Goal: Information Seeking & Learning: Learn about a topic

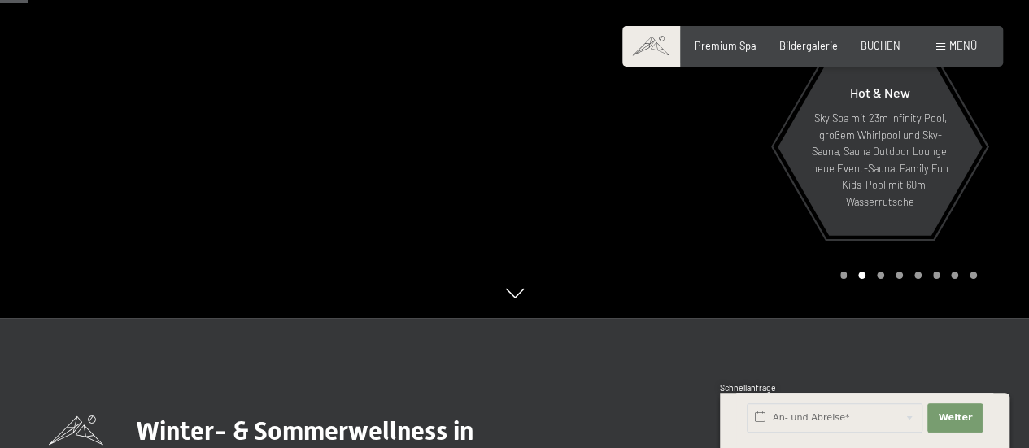
scroll to position [293, 0]
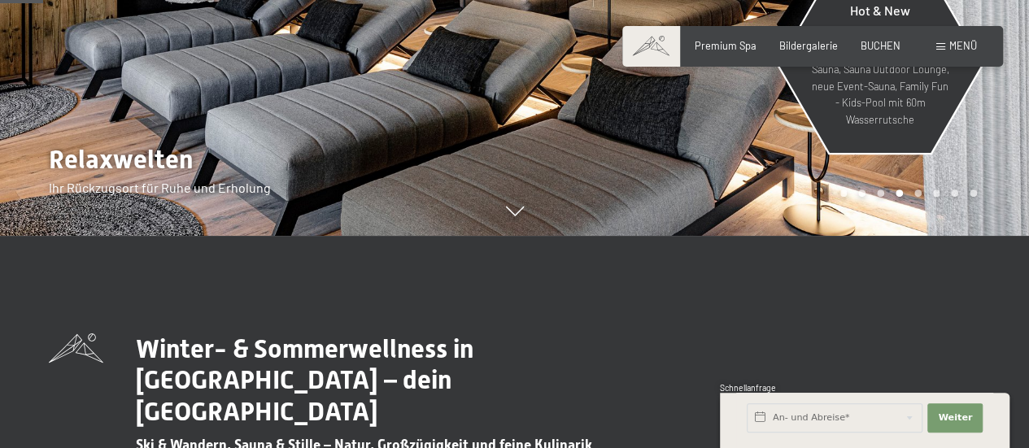
click at [887, 118] on p "Sky Spa mit 23m Infinity Pool, großem Whirlpool und Sky-Sauna, Sauna Outdoor Lo…" at bounding box center [881, 78] width 142 height 100
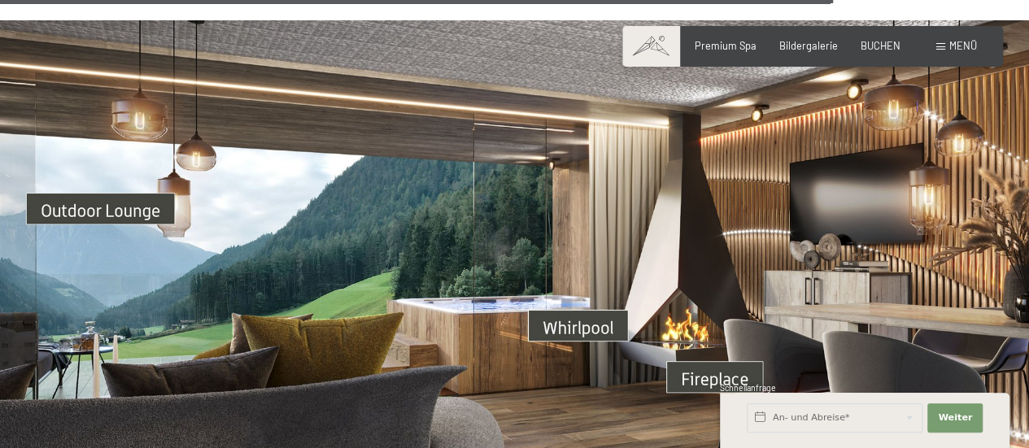
scroll to position [4496, 0]
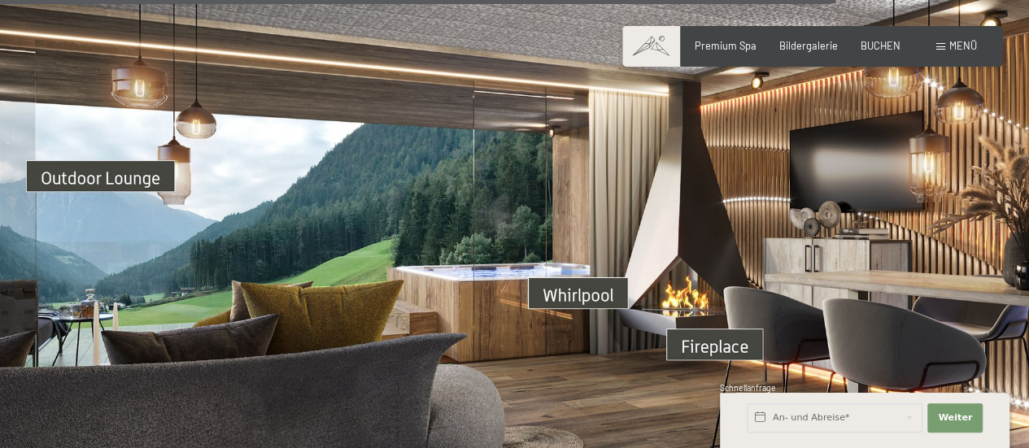
click at [707, 315] on img at bounding box center [514, 277] width 1029 height 579
click at [685, 216] on img at bounding box center [514, 277] width 1029 height 579
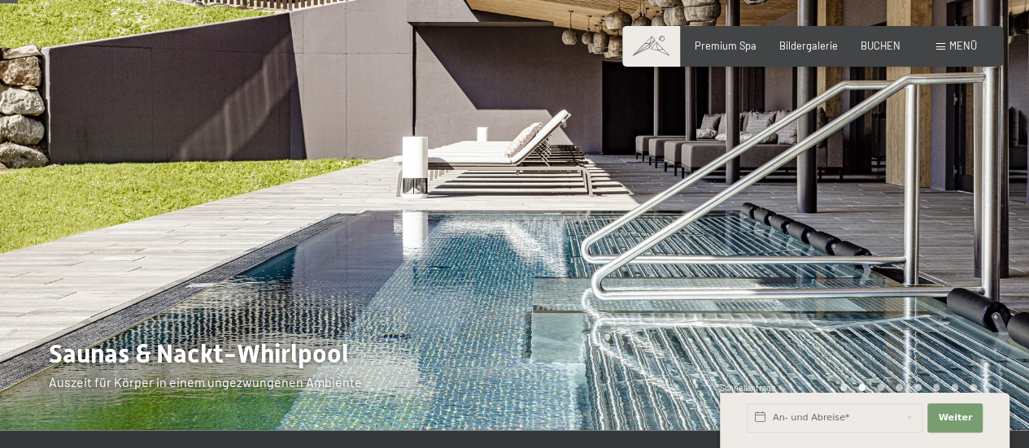
scroll to position [98, 0]
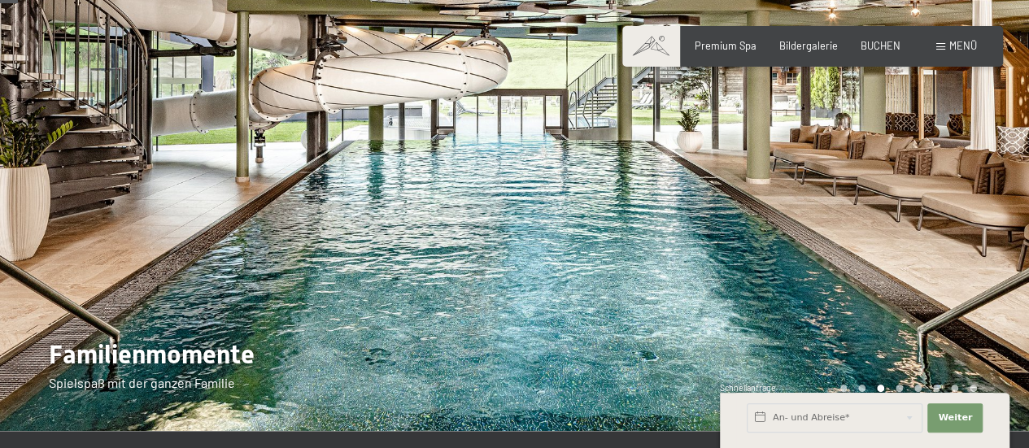
click at [658, 220] on div at bounding box center [772, 166] width 515 height 529
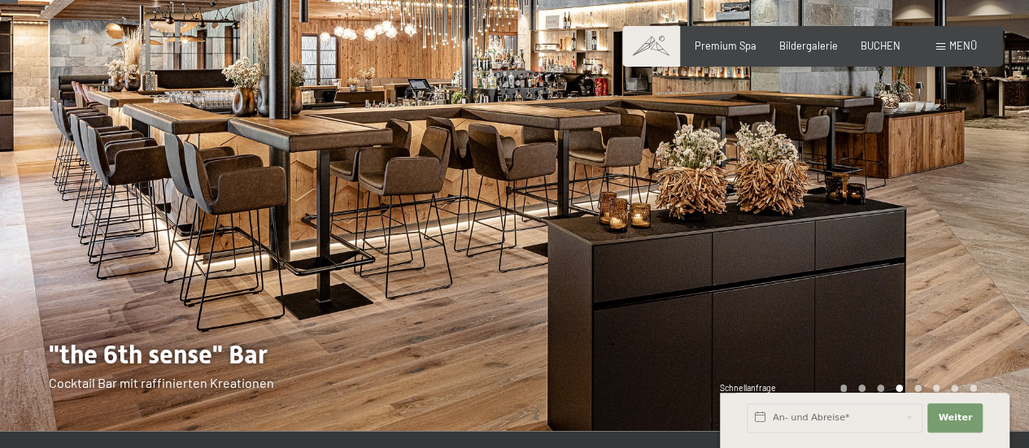
click at [658, 220] on div at bounding box center [772, 166] width 515 height 529
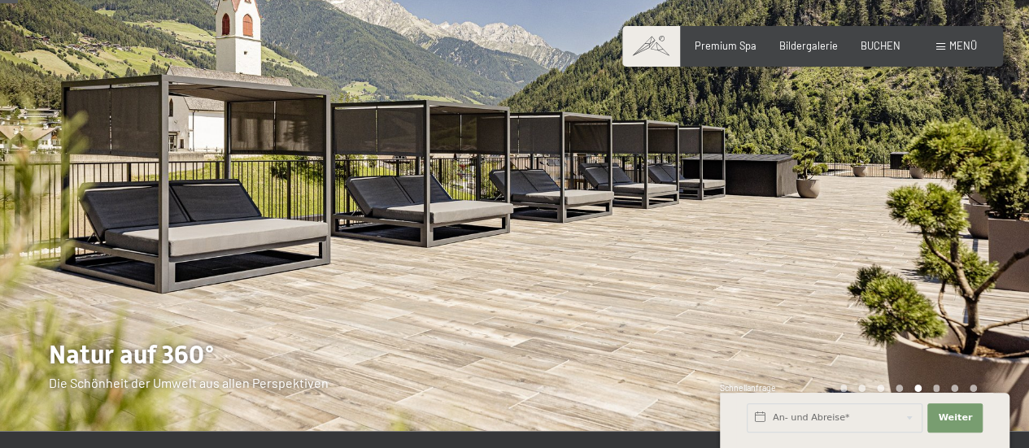
click at [658, 220] on div at bounding box center [772, 166] width 515 height 529
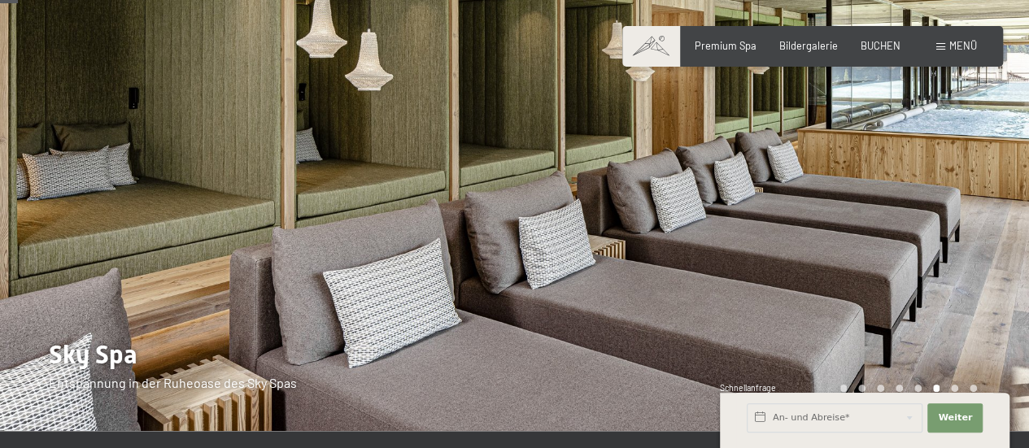
click at [658, 220] on div at bounding box center [772, 166] width 515 height 529
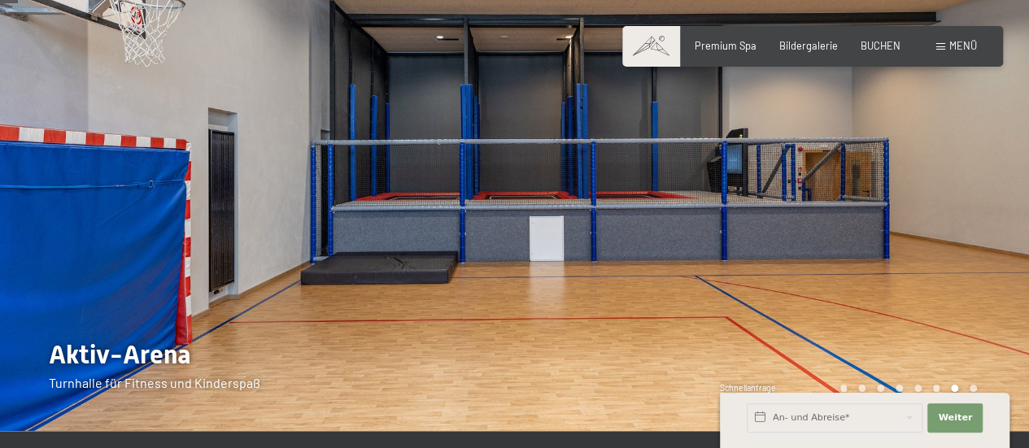
click at [658, 220] on div at bounding box center [772, 166] width 515 height 529
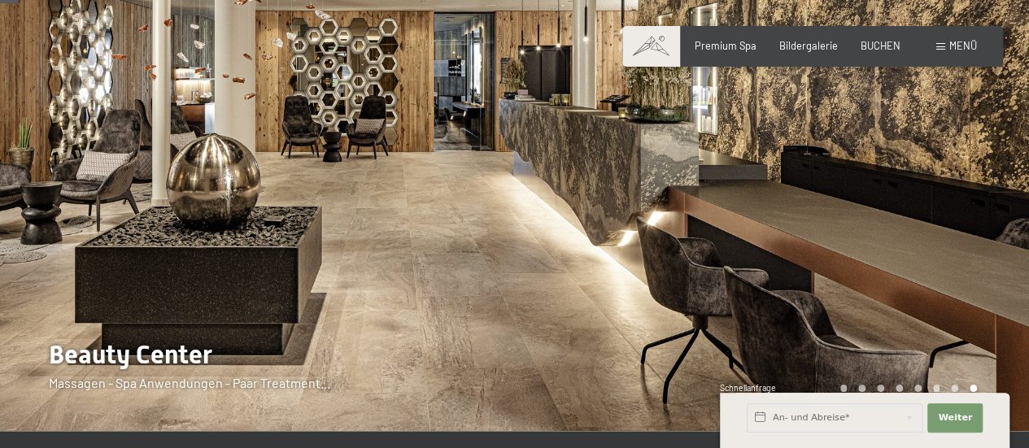
click at [658, 220] on div at bounding box center [772, 166] width 515 height 529
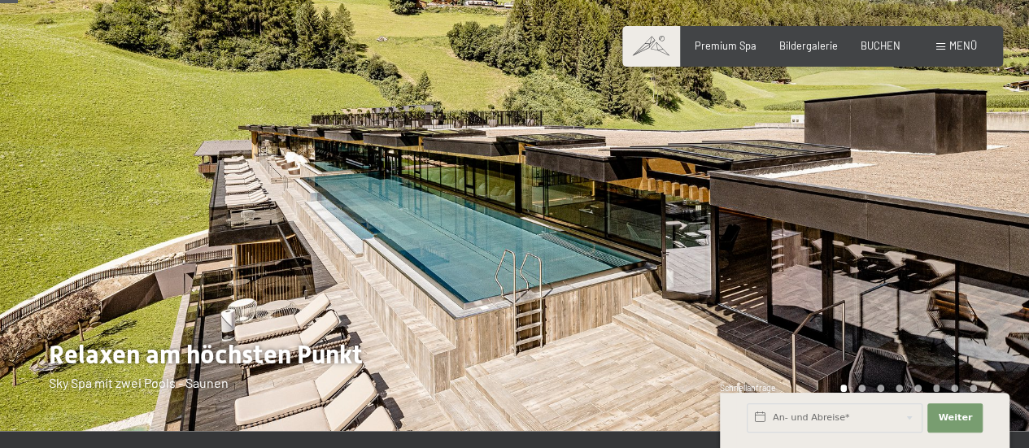
click at [658, 220] on div at bounding box center [772, 166] width 515 height 529
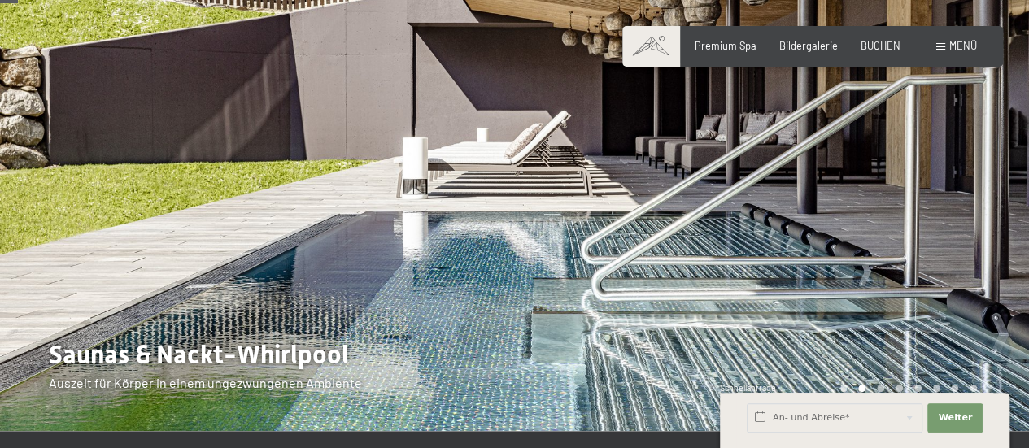
click at [658, 220] on div at bounding box center [772, 166] width 515 height 529
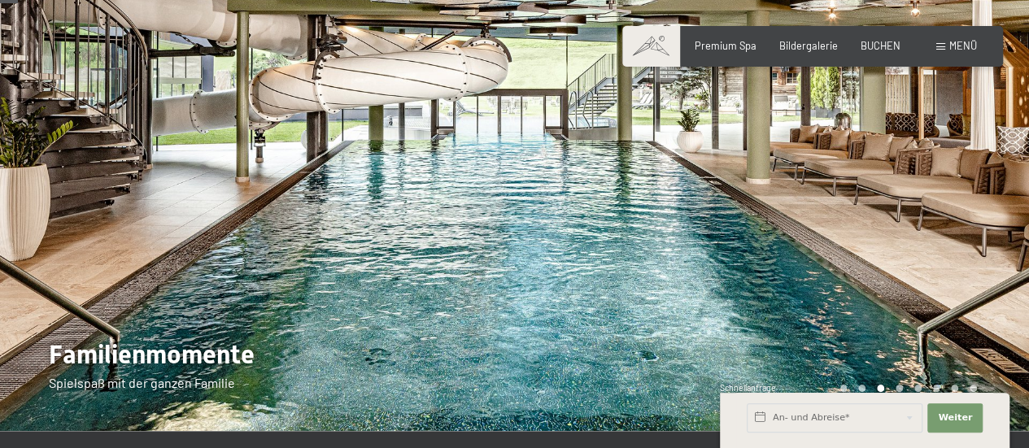
click at [658, 220] on div at bounding box center [772, 166] width 515 height 529
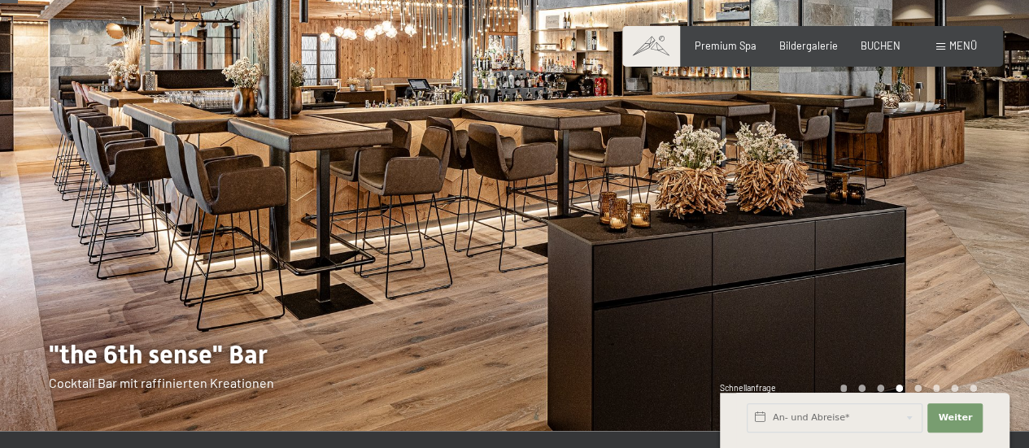
click at [911, 178] on div at bounding box center [772, 166] width 515 height 529
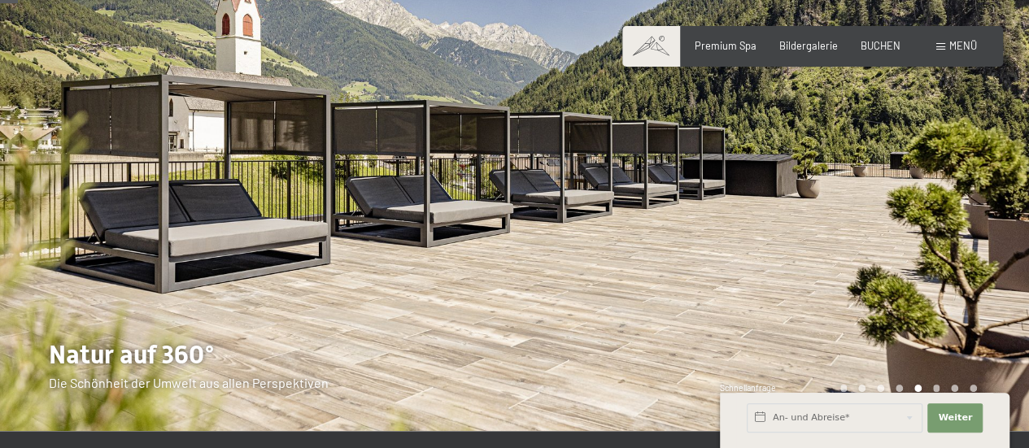
click at [879, 200] on div at bounding box center [772, 166] width 515 height 529
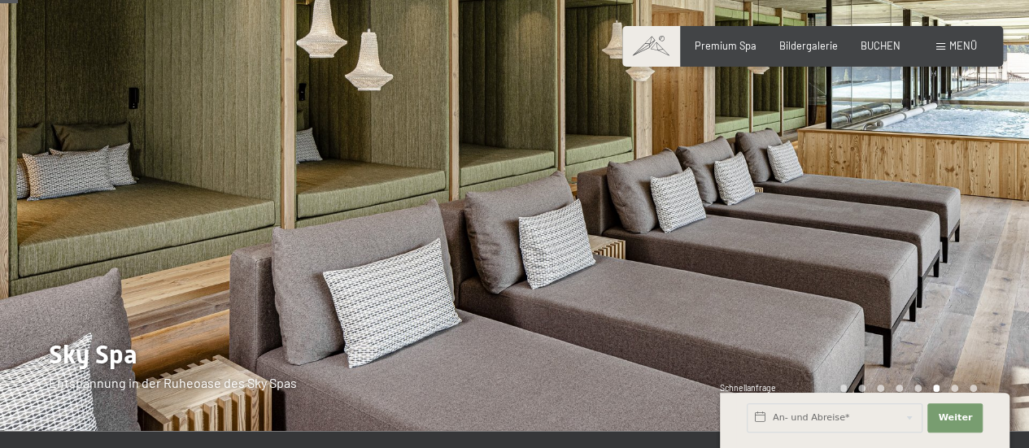
click at [840, 207] on div at bounding box center [772, 166] width 515 height 529
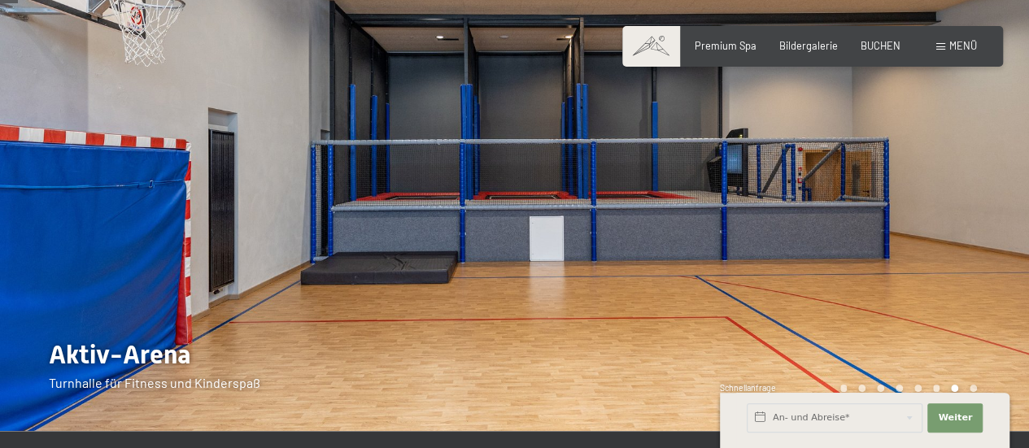
click at [840, 207] on div at bounding box center [772, 166] width 515 height 529
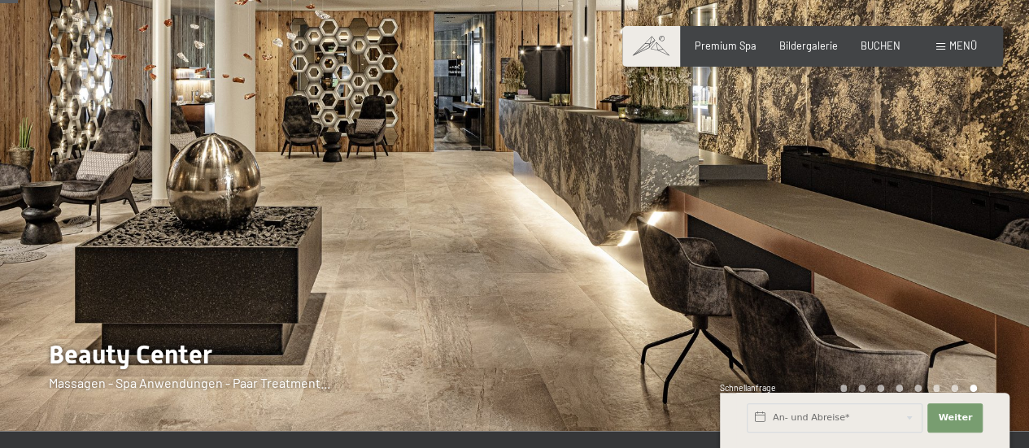
click at [840, 207] on div at bounding box center [772, 166] width 515 height 529
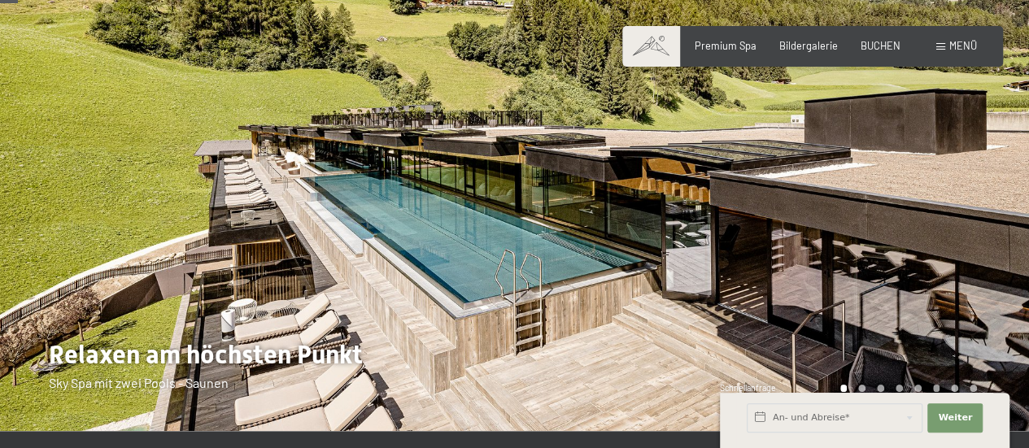
click at [840, 207] on div at bounding box center [772, 166] width 515 height 529
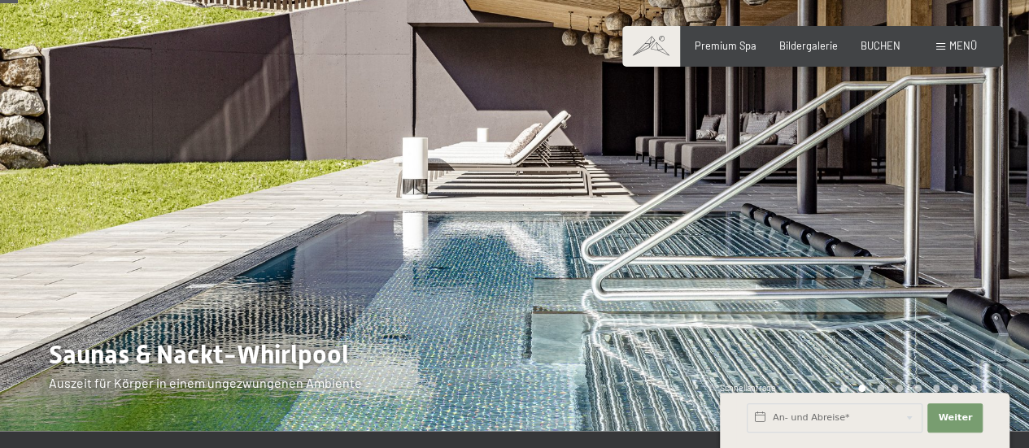
click at [840, 207] on div at bounding box center [772, 166] width 515 height 529
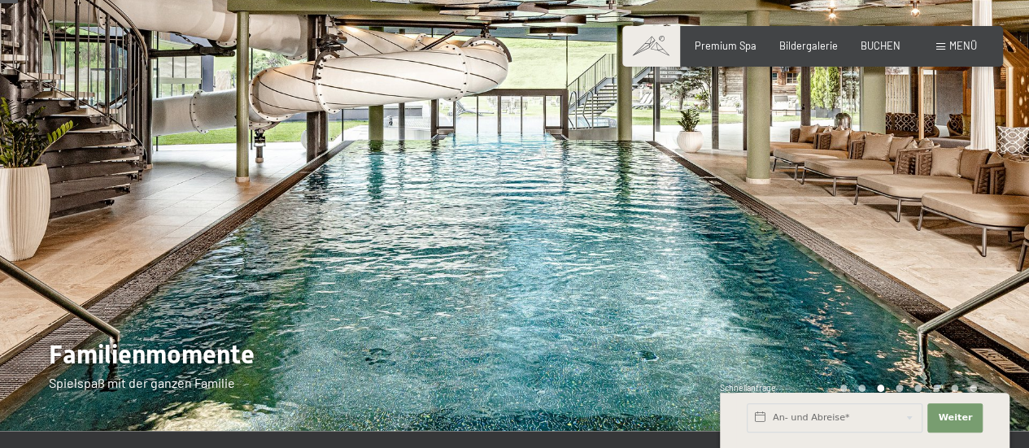
click at [840, 207] on div at bounding box center [772, 166] width 515 height 529
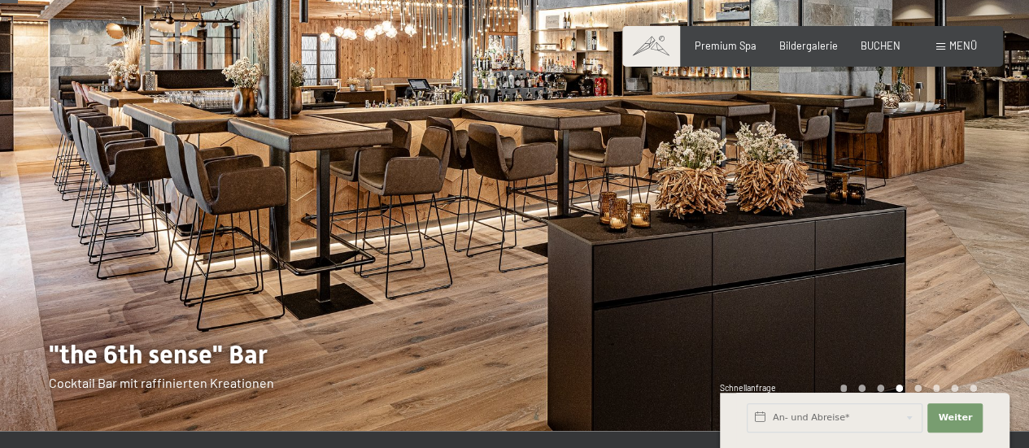
click at [840, 207] on div at bounding box center [772, 166] width 515 height 529
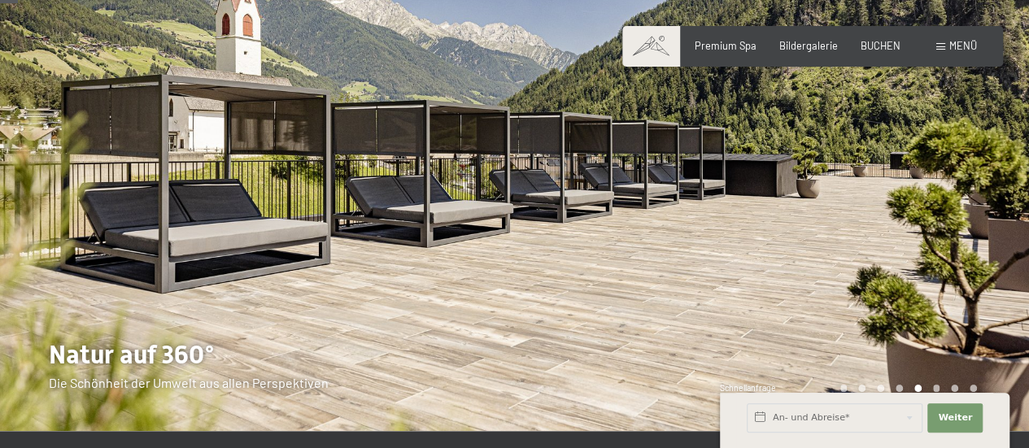
click at [840, 207] on div at bounding box center [772, 166] width 515 height 529
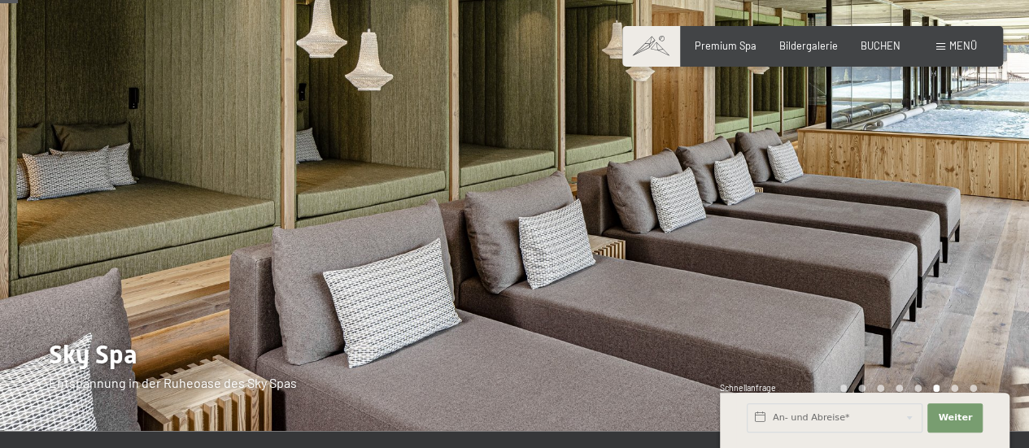
click at [840, 207] on div at bounding box center [772, 166] width 515 height 529
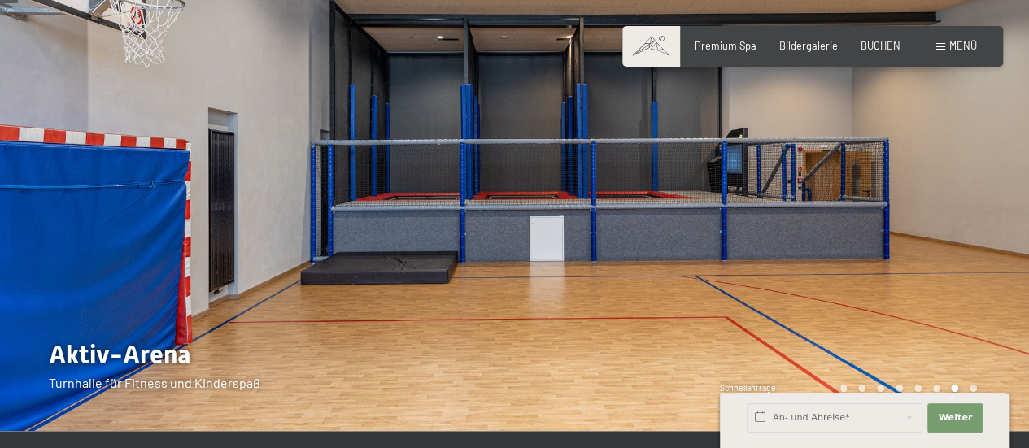
click at [840, 207] on div at bounding box center [772, 166] width 515 height 529
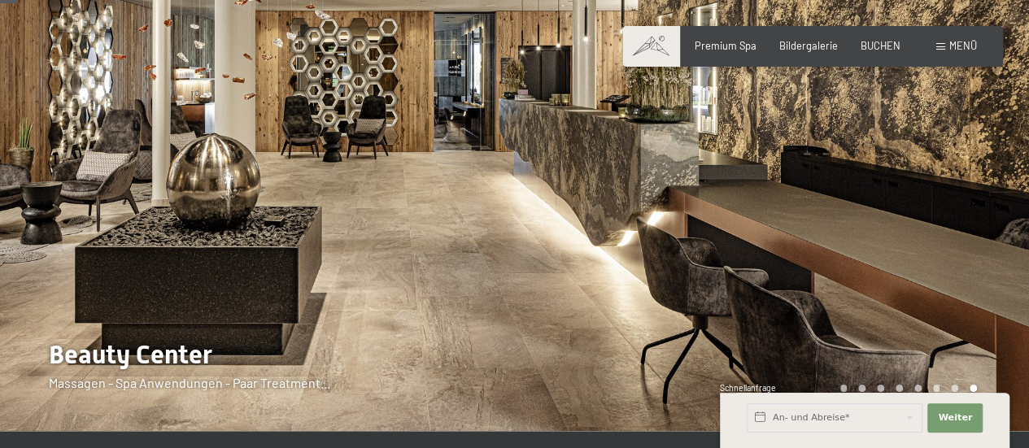
click at [840, 207] on div at bounding box center [772, 166] width 515 height 529
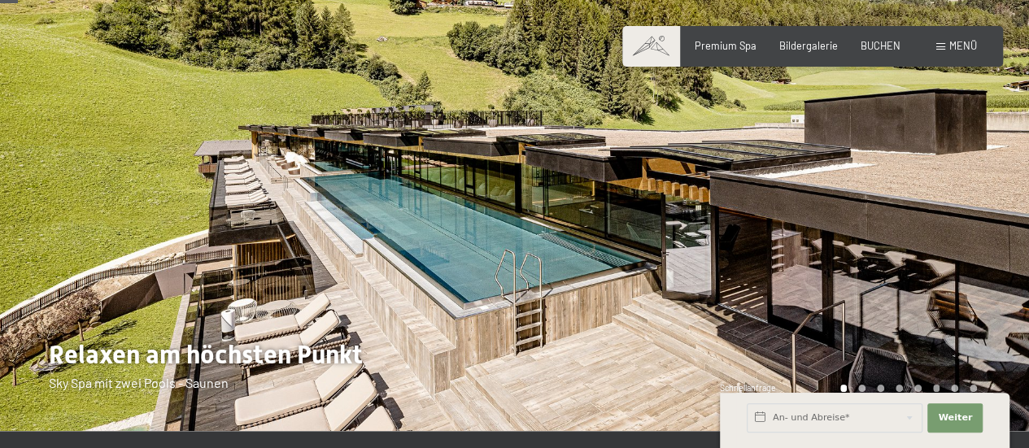
click at [840, 207] on div at bounding box center [772, 166] width 515 height 529
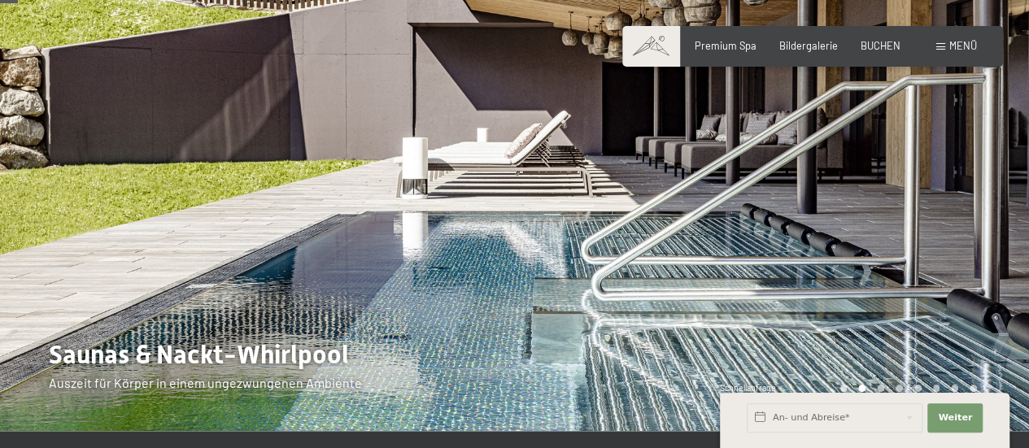
click at [840, 207] on div at bounding box center [772, 166] width 515 height 529
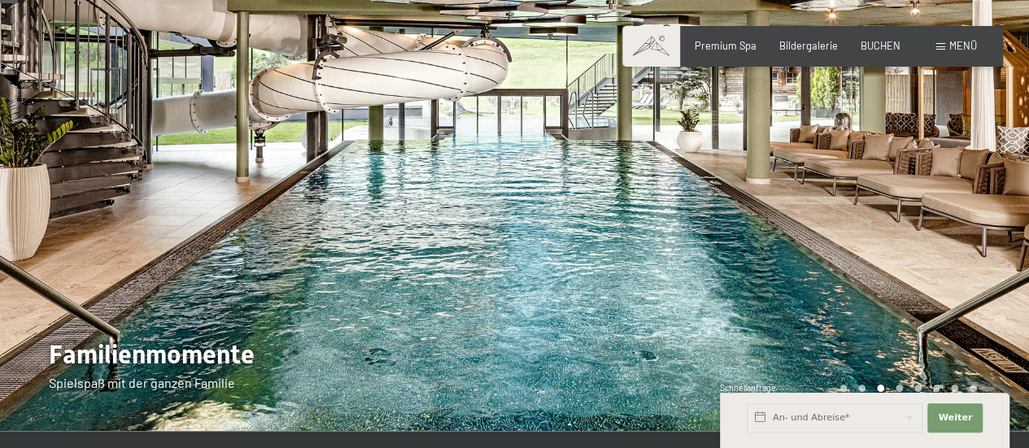
click at [840, 207] on div at bounding box center [772, 166] width 515 height 529
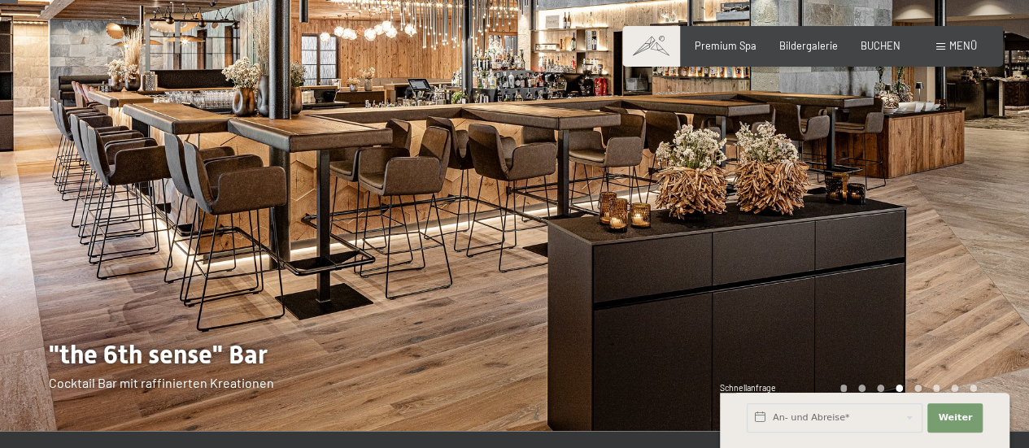
click at [840, 207] on div at bounding box center [772, 166] width 515 height 529
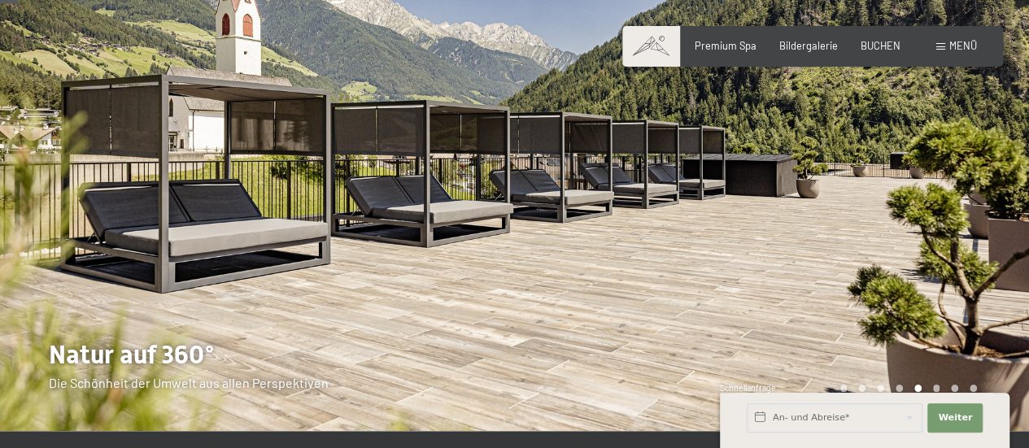
click at [840, 207] on div at bounding box center [772, 166] width 515 height 529
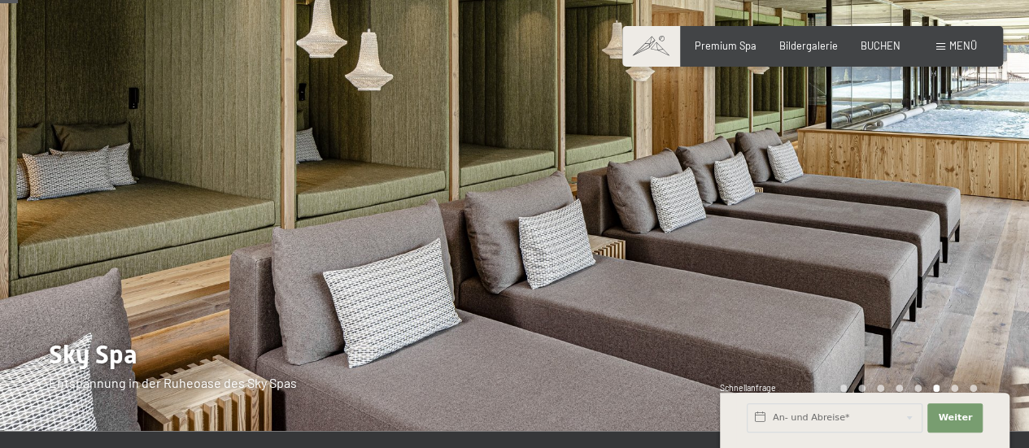
click at [840, 207] on div at bounding box center [772, 166] width 515 height 529
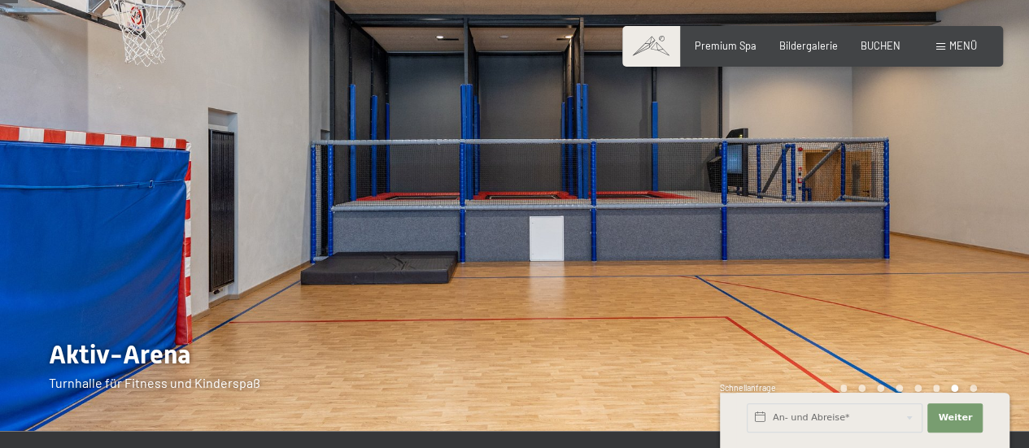
click at [840, 207] on div at bounding box center [772, 166] width 515 height 529
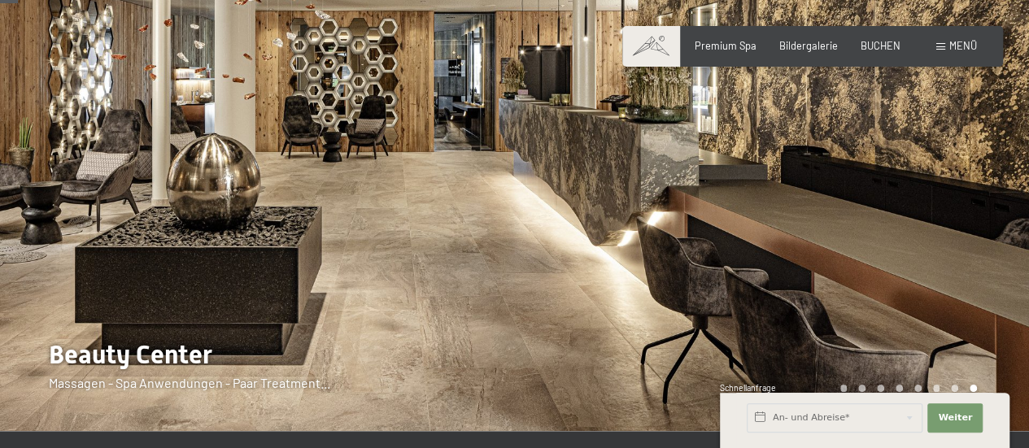
click at [840, 207] on div at bounding box center [772, 166] width 515 height 529
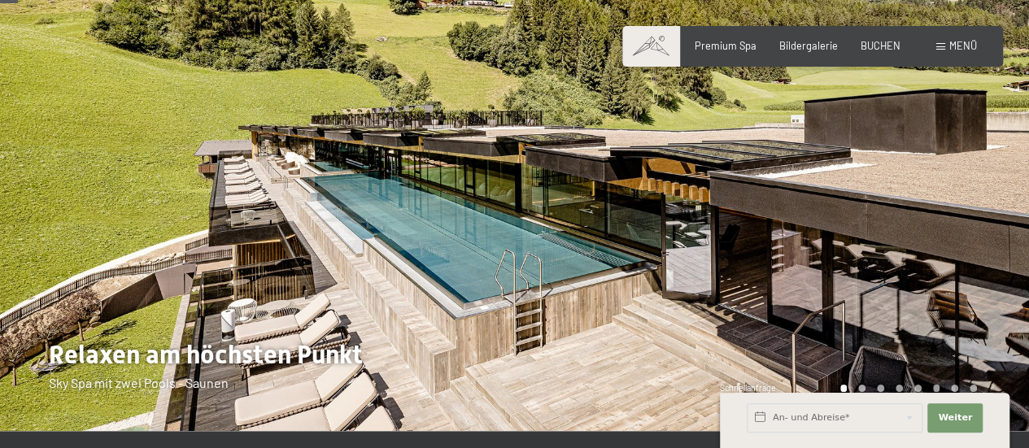
click at [840, 207] on div at bounding box center [772, 166] width 515 height 529
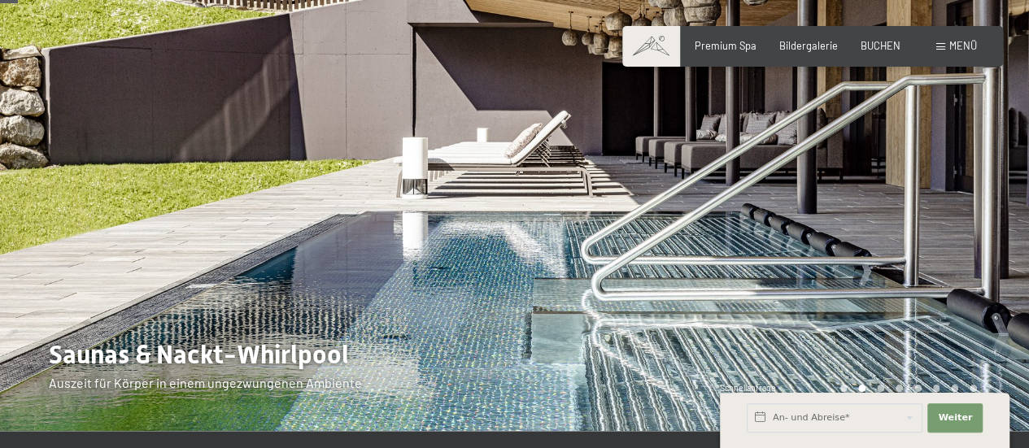
click at [840, 207] on div at bounding box center [772, 166] width 515 height 529
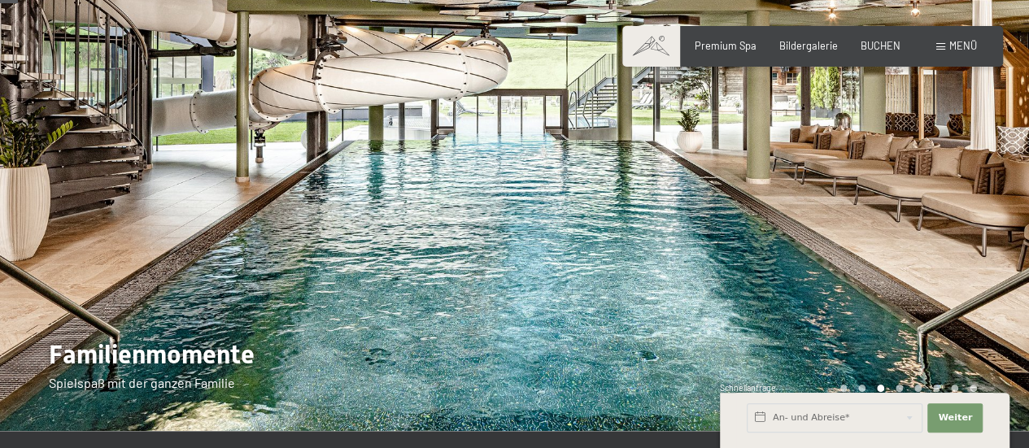
click at [840, 207] on div at bounding box center [772, 166] width 515 height 529
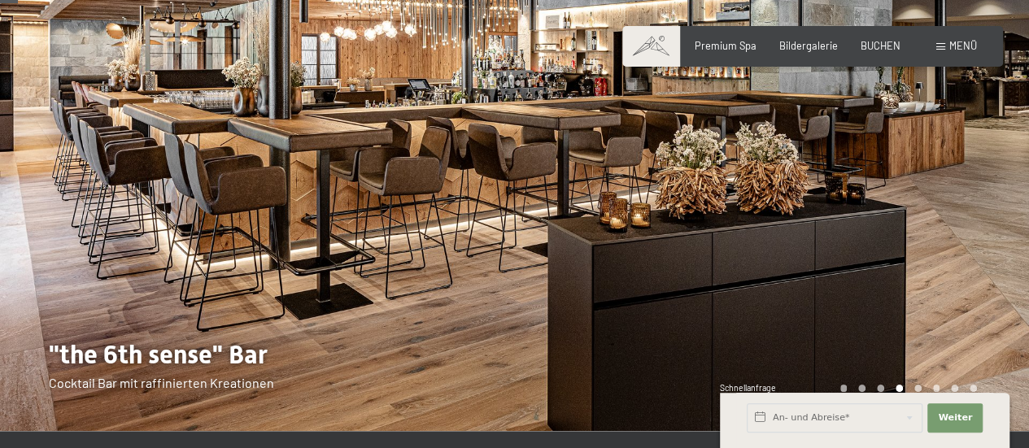
click at [840, 207] on div at bounding box center [772, 166] width 515 height 529
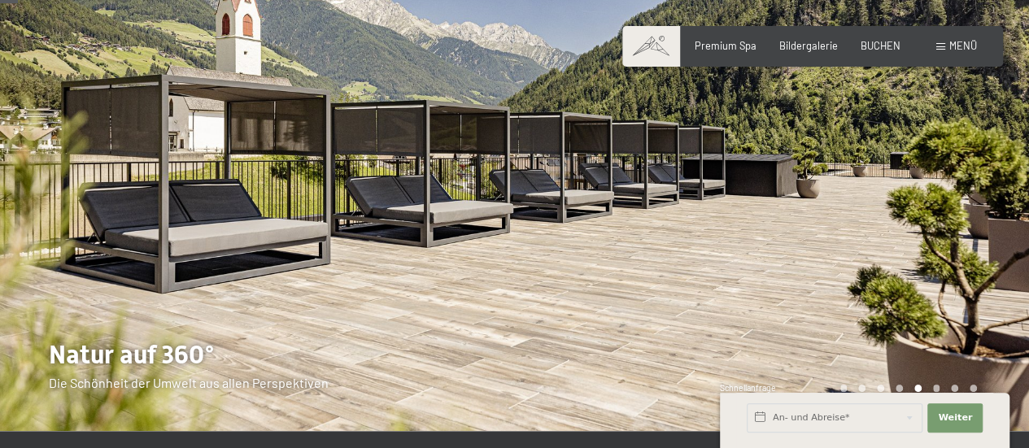
click at [840, 207] on div at bounding box center [772, 166] width 515 height 529
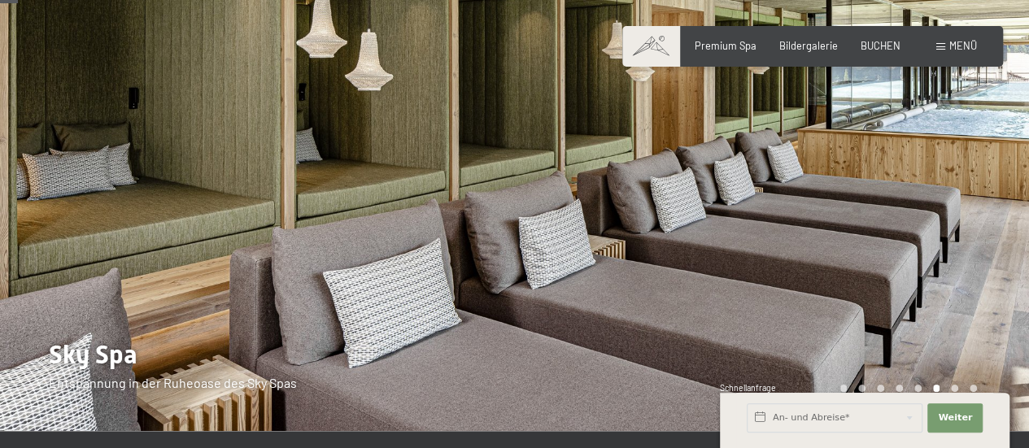
click at [840, 207] on div at bounding box center [772, 166] width 515 height 529
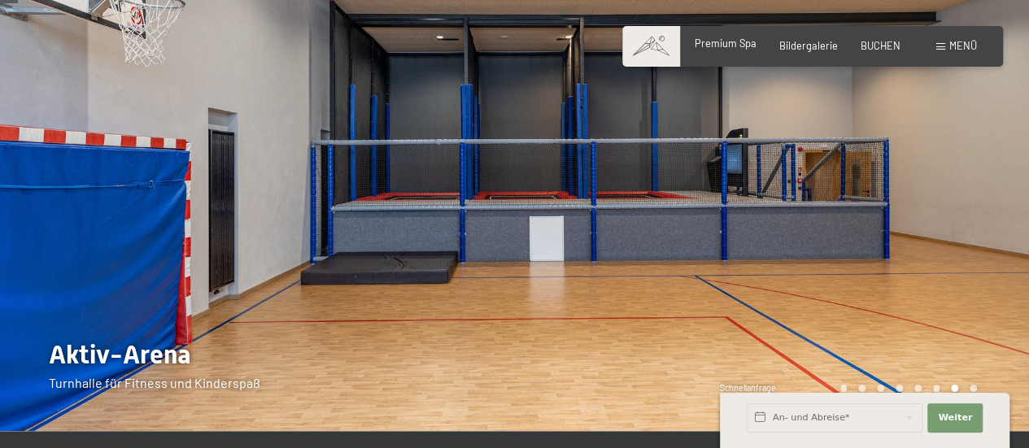
click at [740, 46] on span "Premium Spa" at bounding box center [726, 43] width 62 height 13
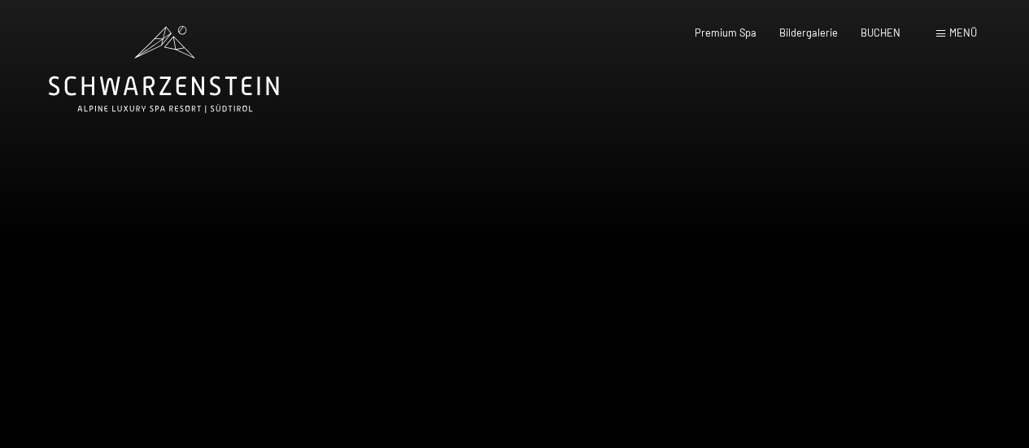
click at [966, 29] on span "Menü" at bounding box center [964, 32] width 28 height 13
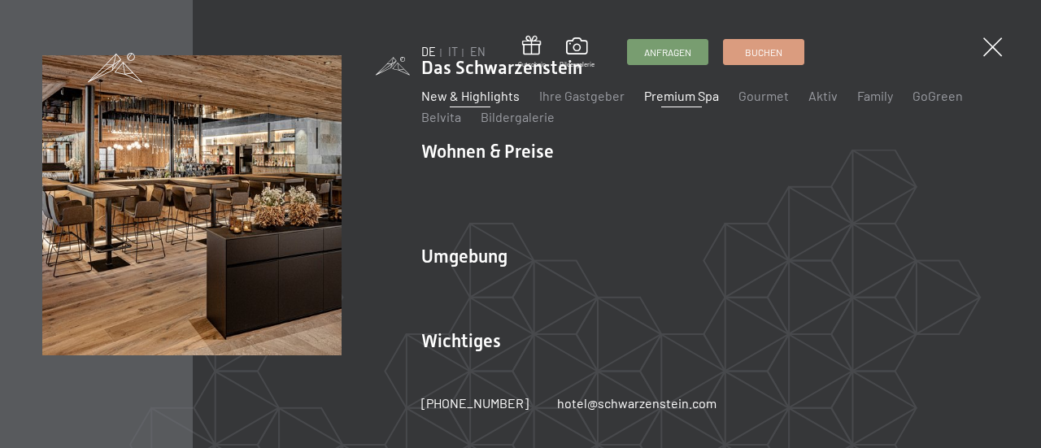
click at [503, 103] on link "New & Highlights" at bounding box center [470, 95] width 98 height 15
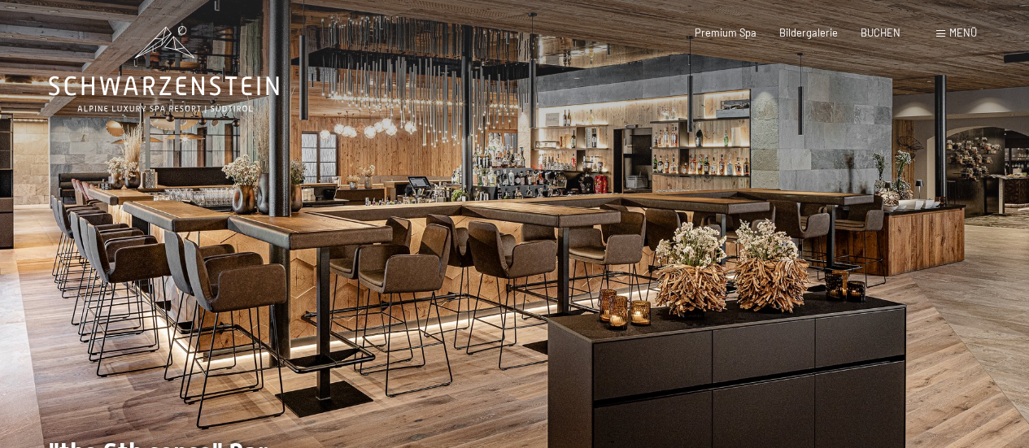
click at [806, 212] on div at bounding box center [772, 264] width 515 height 529
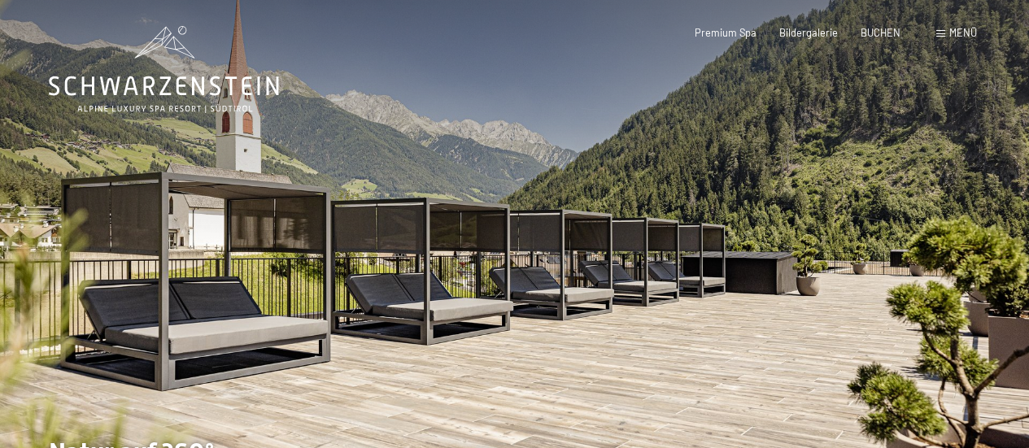
click at [683, 216] on div at bounding box center [772, 264] width 515 height 529
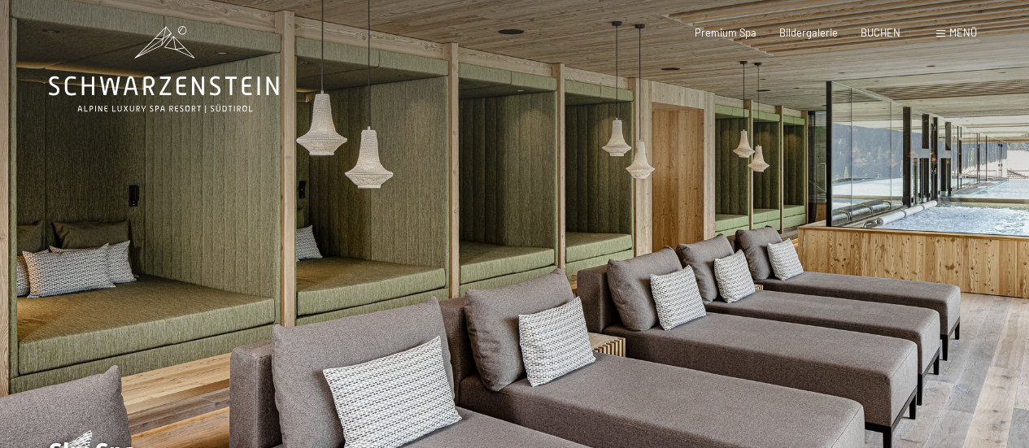
click at [661, 188] on div at bounding box center [772, 264] width 515 height 529
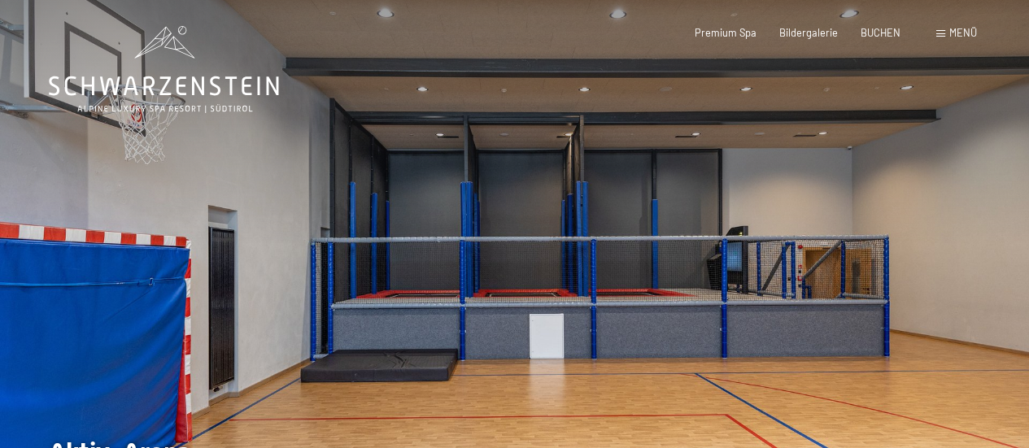
click at [953, 143] on div at bounding box center [772, 264] width 515 height 529
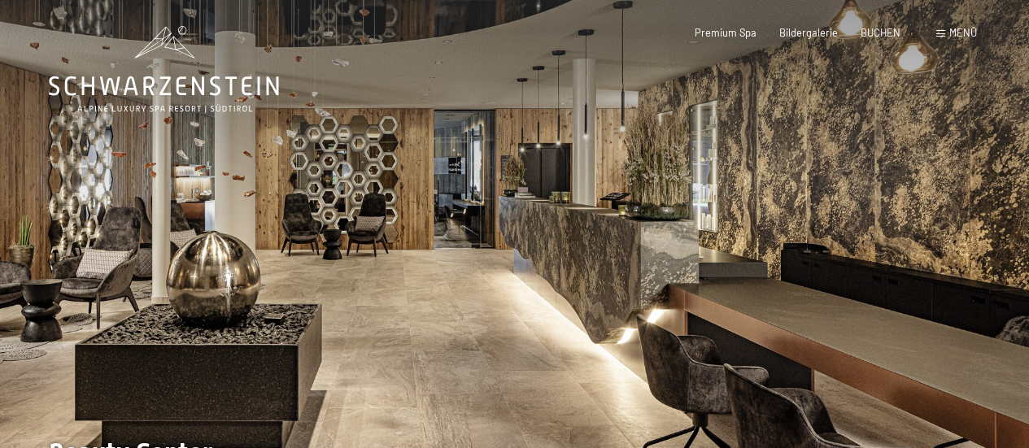
click at [955, 190] on div at bounding box center [772, 264] width 515 height 529
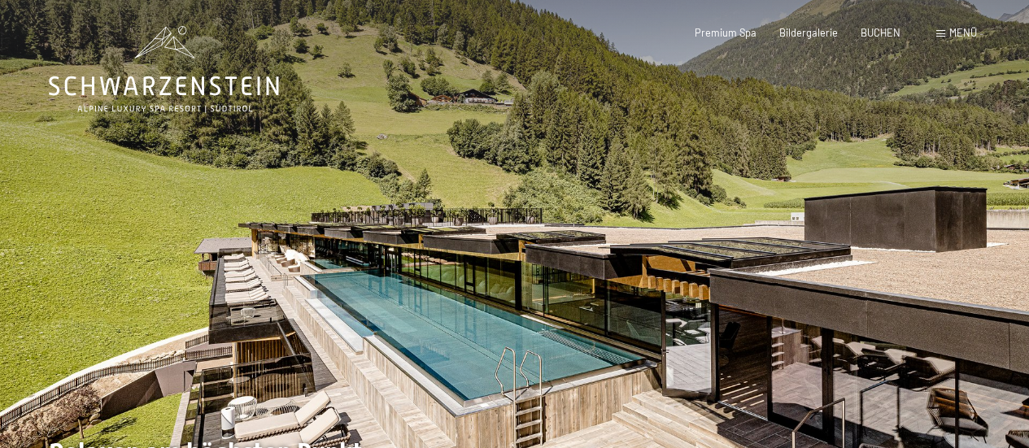
click at [843, 242] on div at bounding box center [772, 264] width 515 height 529
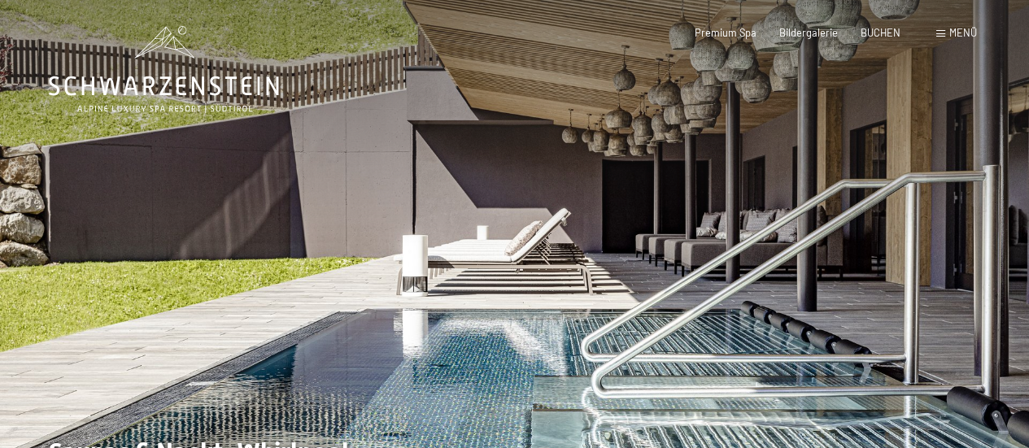
click at [242, 215] on div at bounding box center [257, 264] width 515 height 529
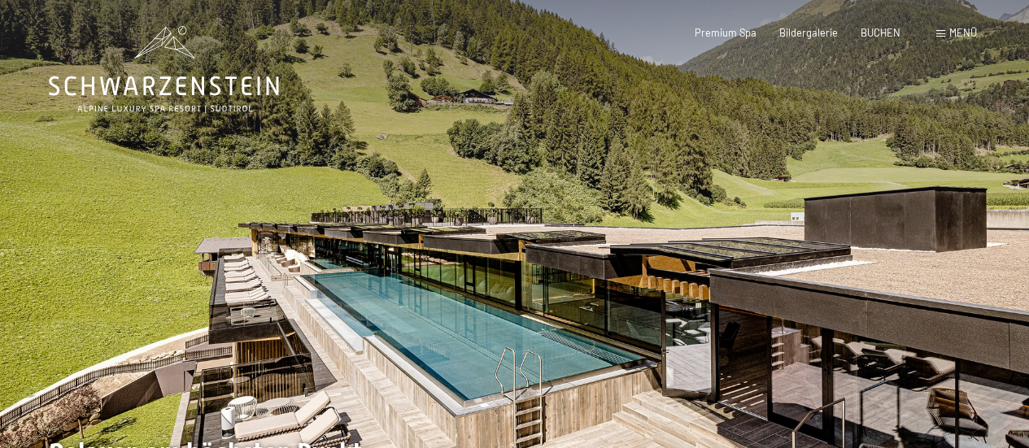
click at [242, 215] on div at bounding box center [257, 264] width 515 height 529
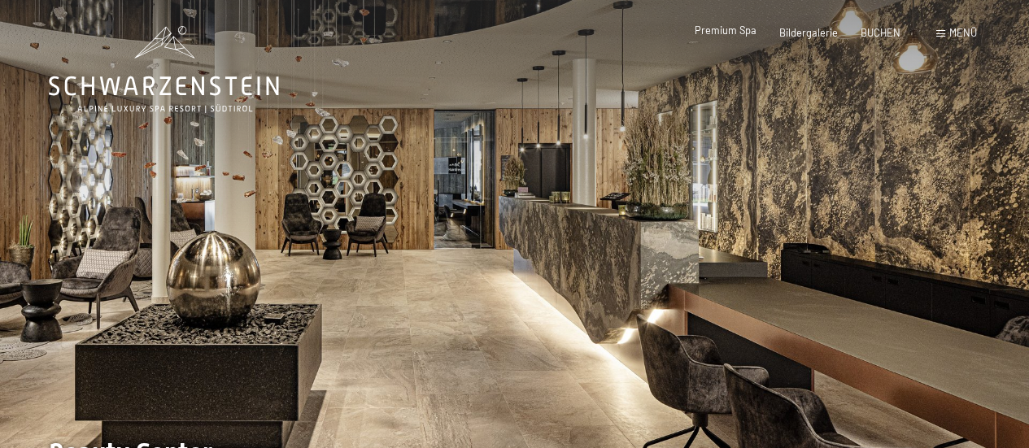
click at [744, 29] on span "Premium Spa" at bounding box center [726, 30] width 62 height 13
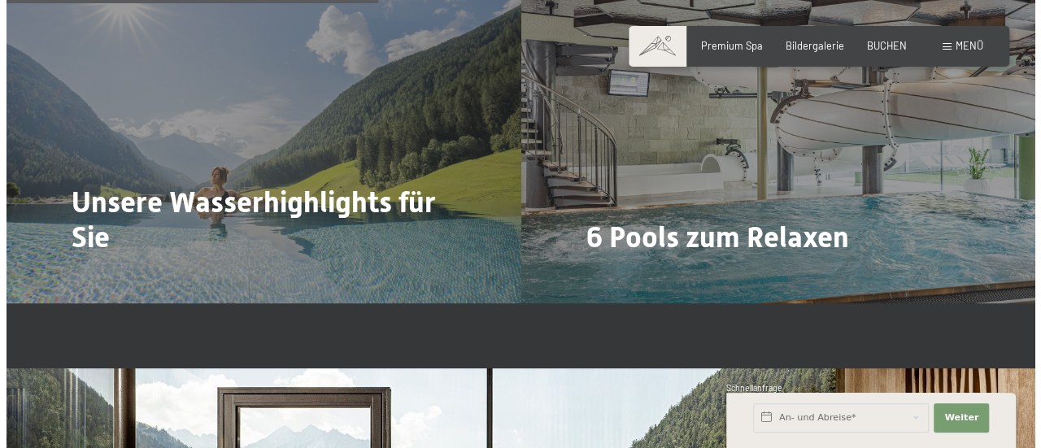
scroll to position [3352, 0]
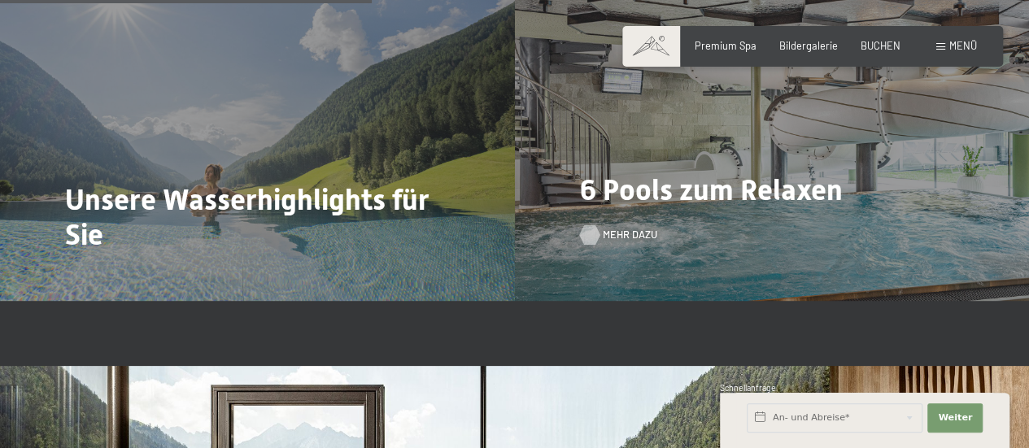
click at [618, 228] on span "Mehr dazu" at bounding box center [630, 235] width 55 height 15
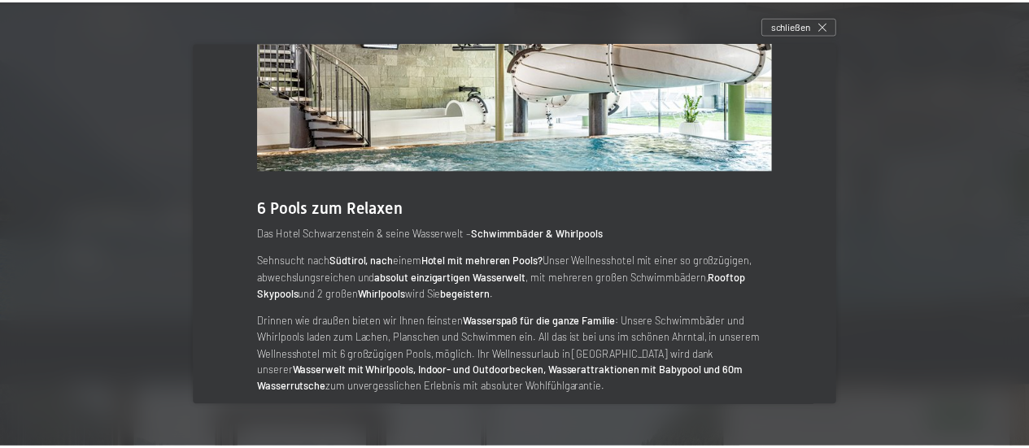
scroll to position [142, 0]
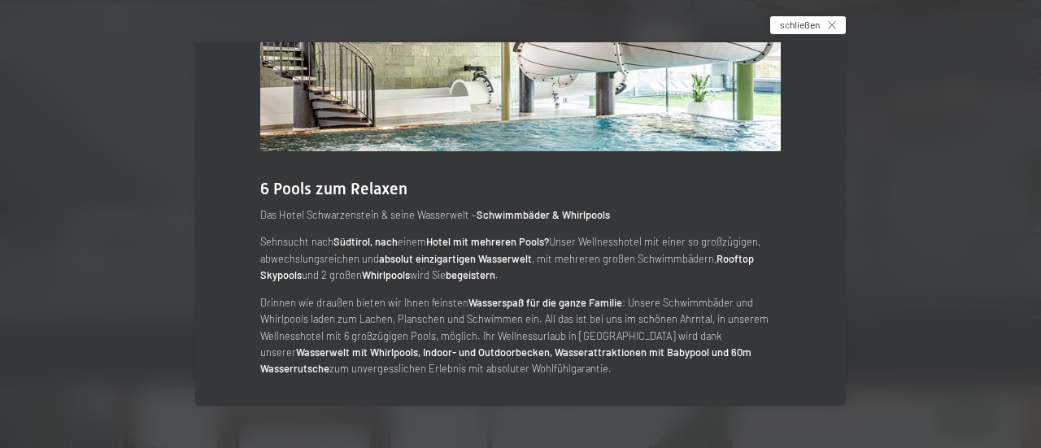
click at [810, 28] on span "schließen" at bounding box center [800, 25] width 40 height 14
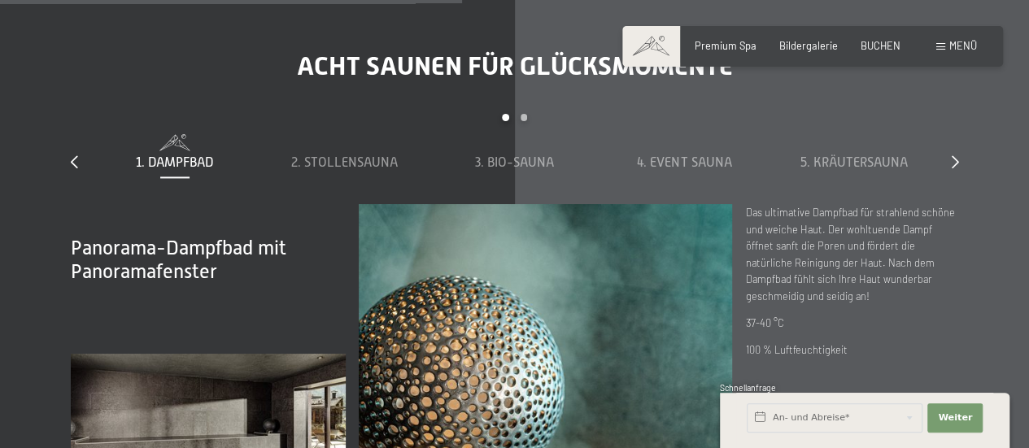
scroll to position [4198, 0]
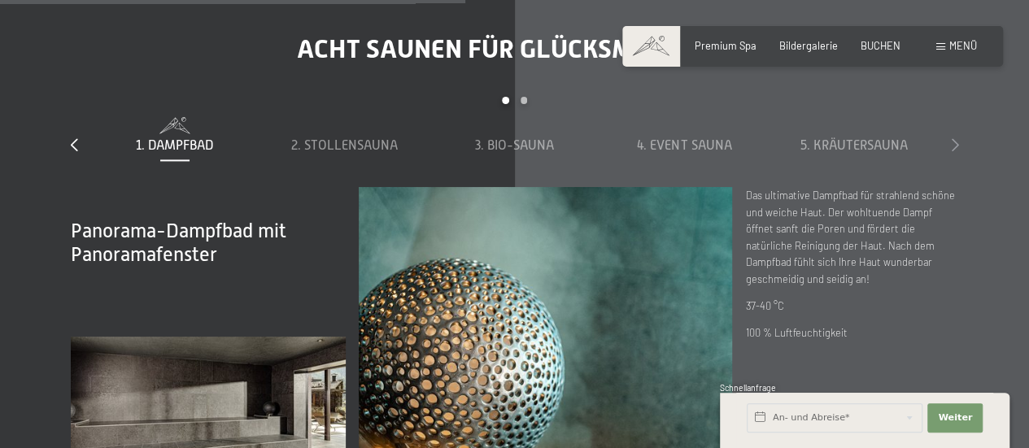
click at [953, 138] on icon at bounding box center [955, 144] width 7 height 13
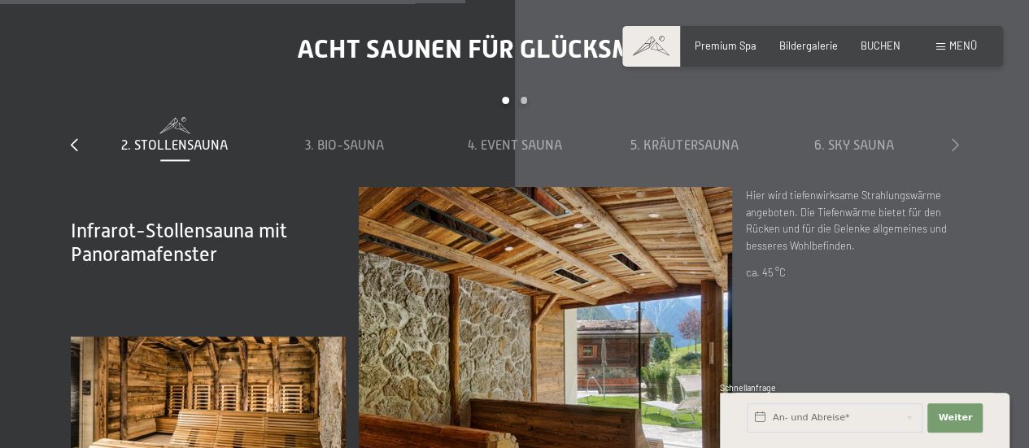
click at [953, 138] on icon at bounding box center [955, 144] width 7 height 13
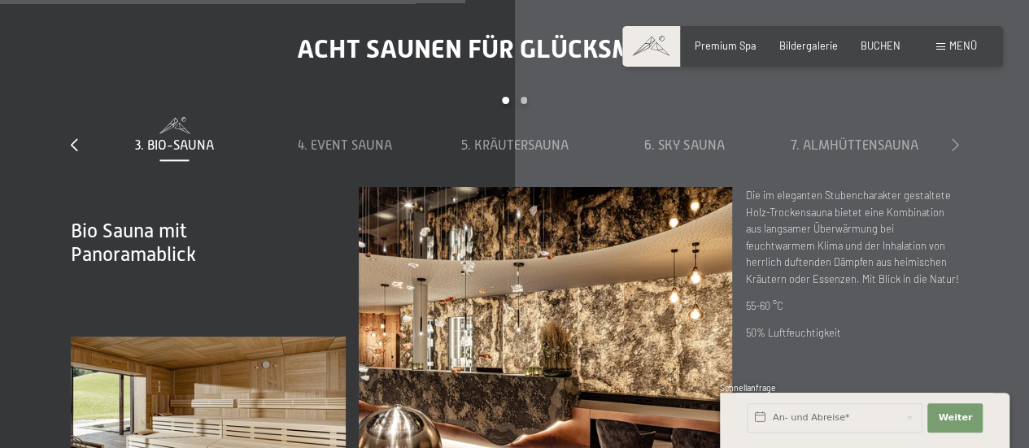
click at [953, 138] on icon at bounding box center [955, 144] width 7 height 13
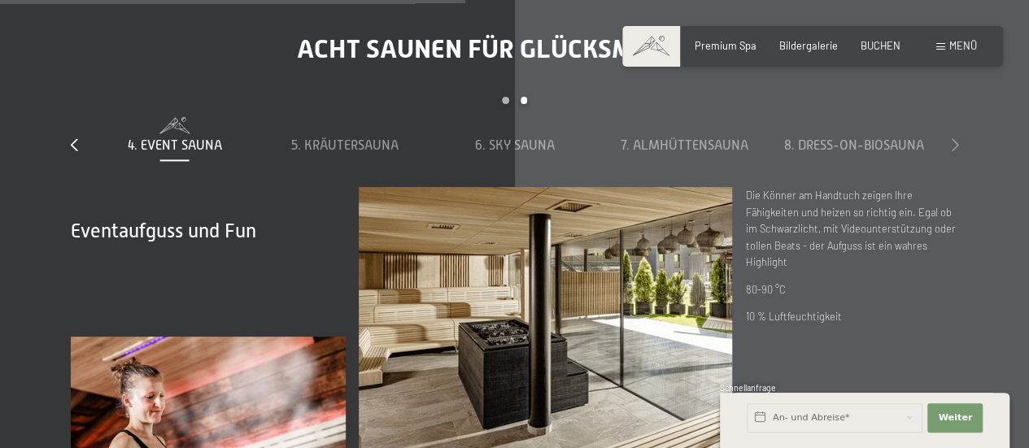
click at [953, 138] on icon at bounding box center [955, 144] width 7 height 13
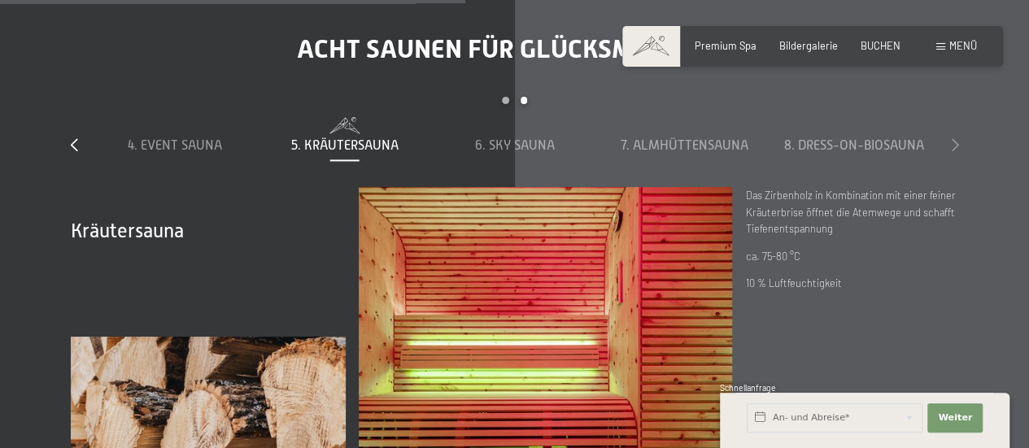
click at [953, 138] on icon at bounding box center [955, 144] width 7 height 13
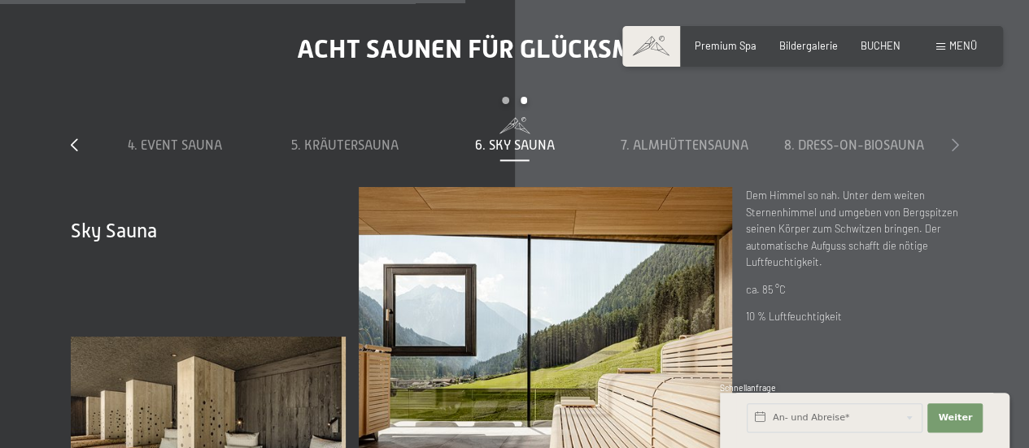
click at [953, 138] on icon at bounding box center [955, 144] width 7 height 13
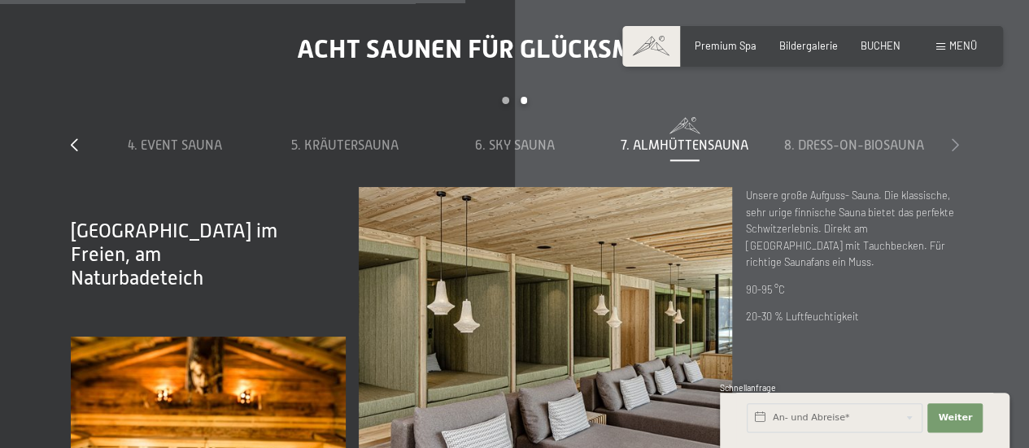
click at [953, 138] on icon at bounding box center [955, 144] width 7 height 13
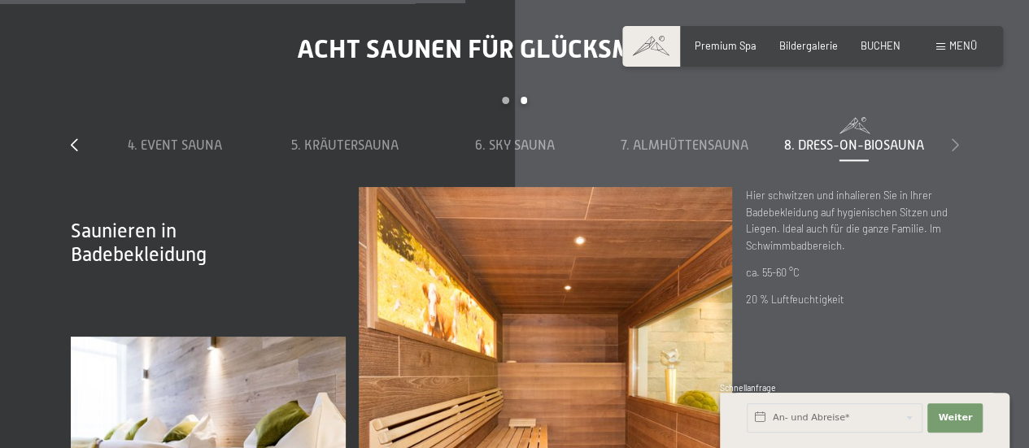
click at [953, 138] on icon at bounding box center [955, 144] width 7 height 13
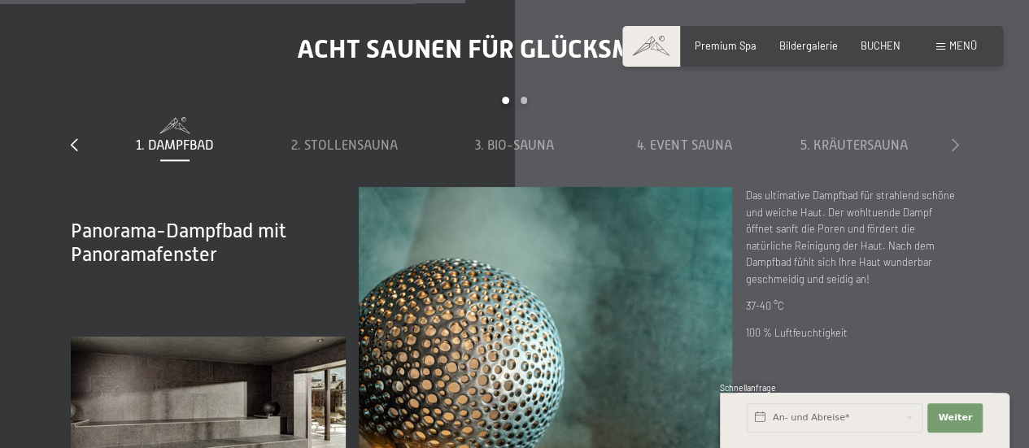
click at [953, 138] on icon at bounding box center [955, 144] width 7 height 13
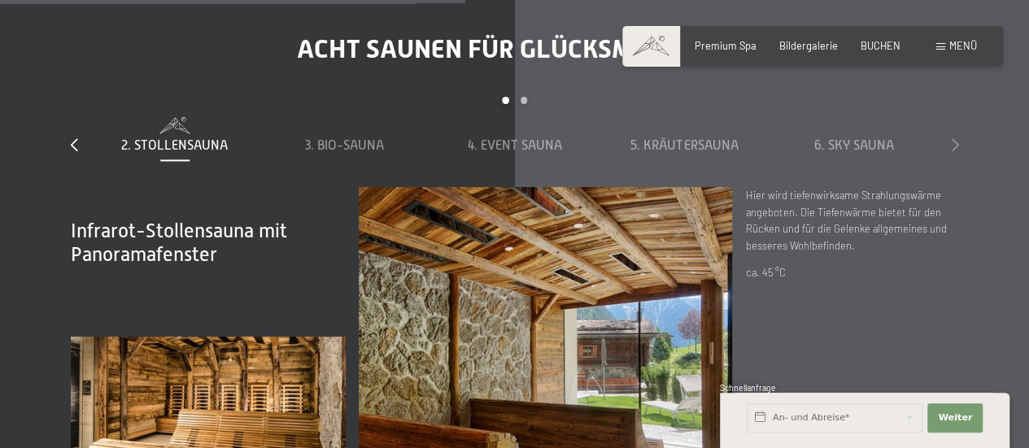
click at [953, 138] on icon at bounding box center [955, 144] width 7 height 13
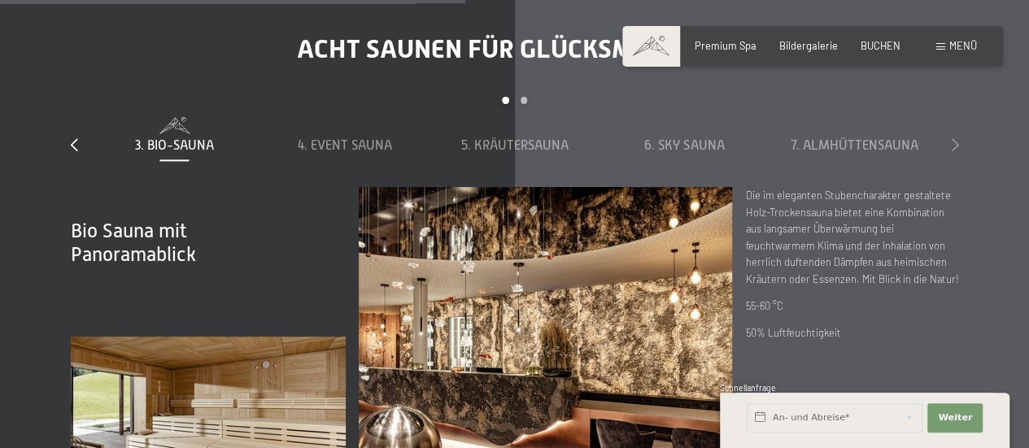
click at [953, 138] on icon at bounding box center [955, 144] width 7 height 13
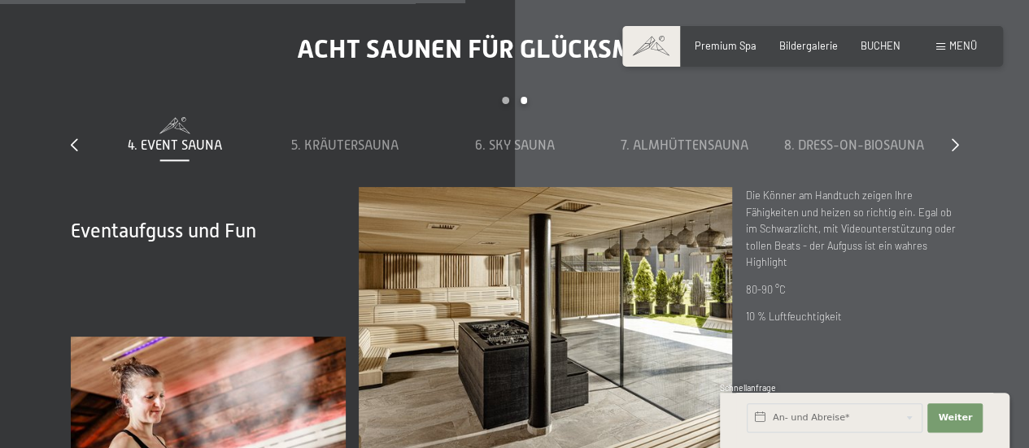
click at [908, 308] on p "10 % Luftfeuchtigkeit" at bounding box center [851, 316] width 213 height 16
click at [955, 138] on icon at bounding box center [955, 144] width 7 height 13
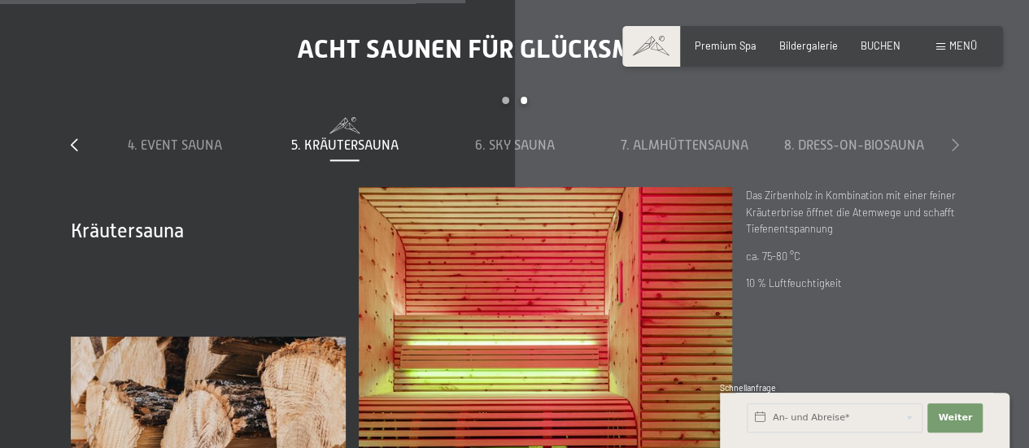
click at [955, 138] on icon at bounding box center [955, 144] width 7 height 13
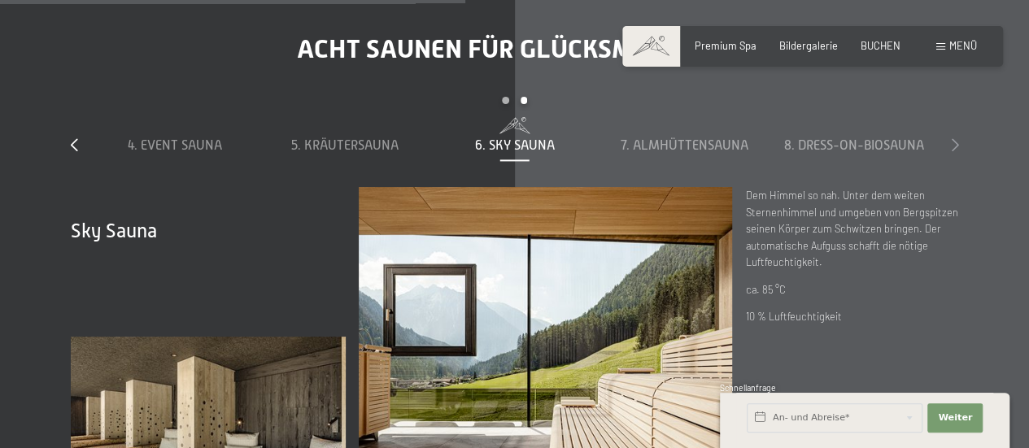
click at [955, 138] on icon at bounding box center [955, 144] width 7 height 13
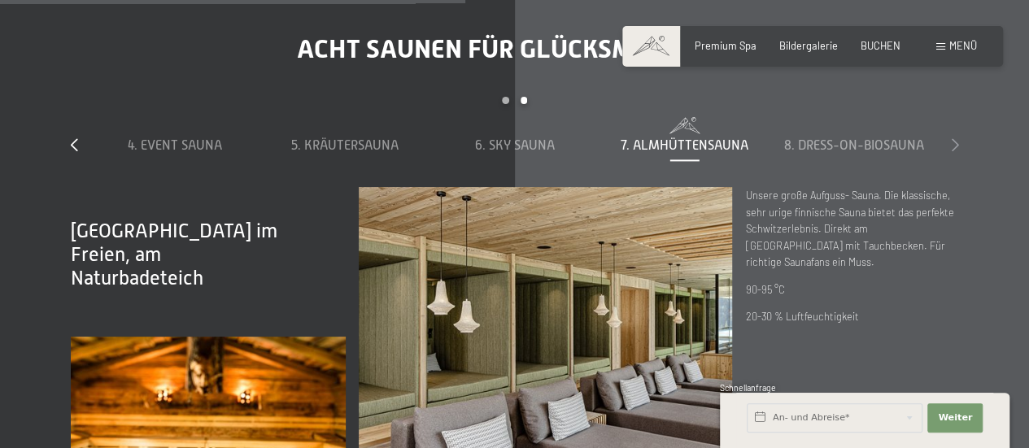
click at [955, 138] on icon at bounding box center [955, 144] width 7 height 13
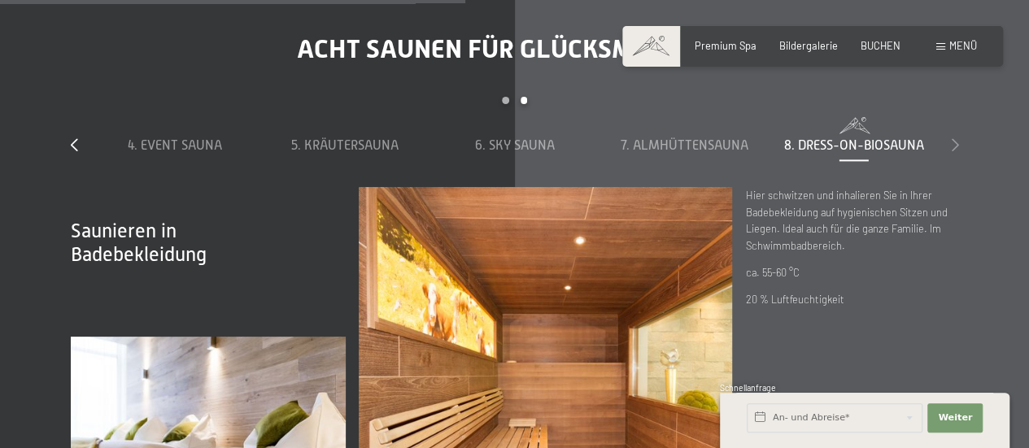
click at [955, 138] on icon at bounding box center [955, 144] width 7 height 13
